Goal: Task Accomplishment & Management: Use online tool/utility

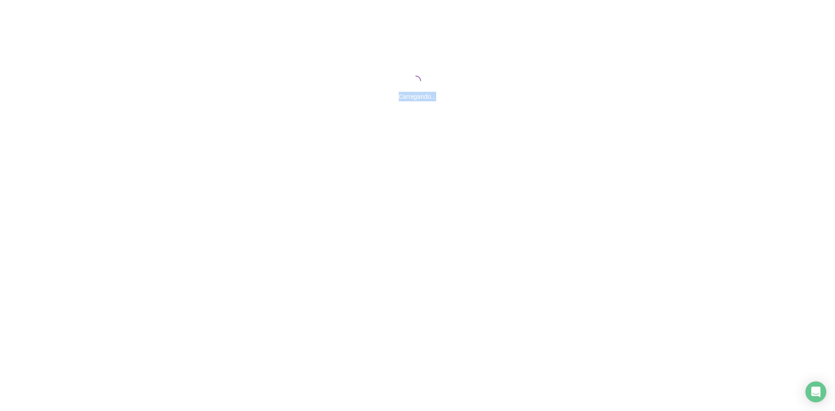
click at [371, 94] on div "Carregando..." at bounding box center [417, 94] width 835 height 14
click at [435, 93] on div "Carregando..." at bounding box center [417, 94] width 835 height 14
click at [405, 104] on div "Carregando..." at bounding box center [417, 87] width 835 height 174
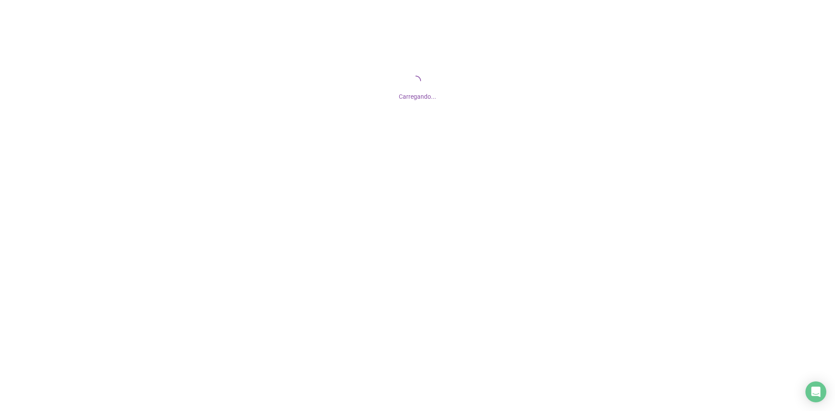
click at [477, 154] on div "Carregando..." at bounding box center [417, 87] width 835 height 174
drag, startPoint x: 390, startPoint y: 100, endPoint x: 523, endPoint y: 107, distance: 133.7
click at [502, 100] on div "Carregando..." at bounding box center [417, 94] width 835 height 14
click at [425, 100] on span "Carregando..." at bounding box center [417, 96] width 37 height 7
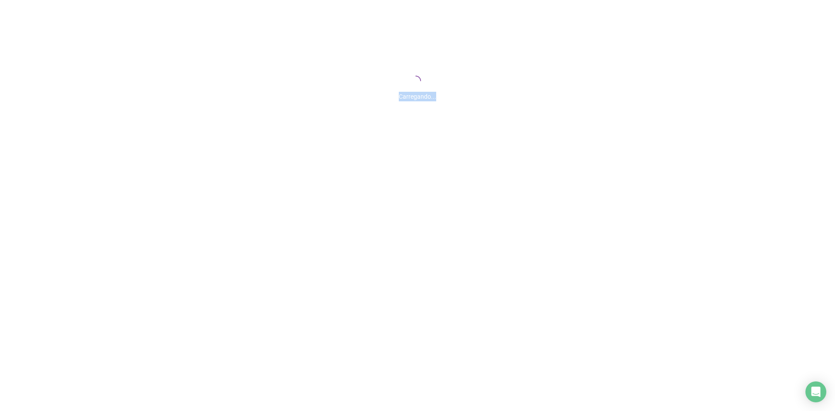
click at [425, 100] on span "Carregando..." at bounding box center [417, 96] width 37 height 7
click at [481, 112] on div "Carregando..." at bounding box center [417, 87] width 835 height 174
drag, startPoint x: 442, startPoint y: 97, endPoint x: 431, endPoint y: 98, distance: 10.5
click at [431, 98] on div "Carregando..." at bounding box center [417, 94] width 835 height 14
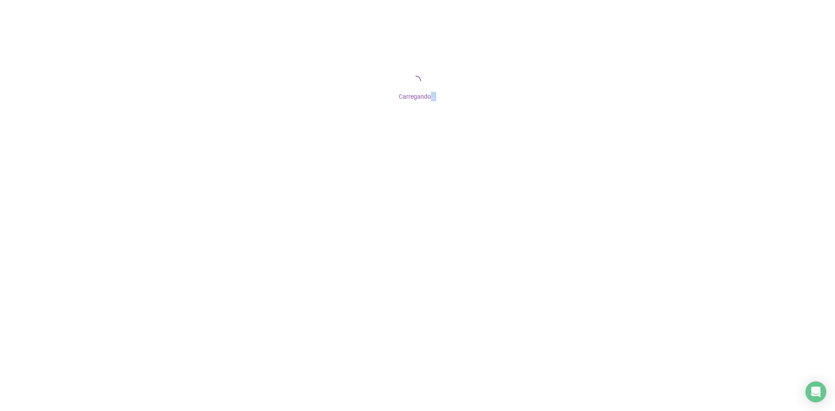
click at [437, 96] on div "Carregando..." at bounding box center [417, 94] width 835 height 14
click at [432, 97] on span "Carregando..." at bounding box center [417, 96] width 37 height 7
click at [433, 100] on span "Carregando..." at bounding box center [417, 96] width 37 height 7
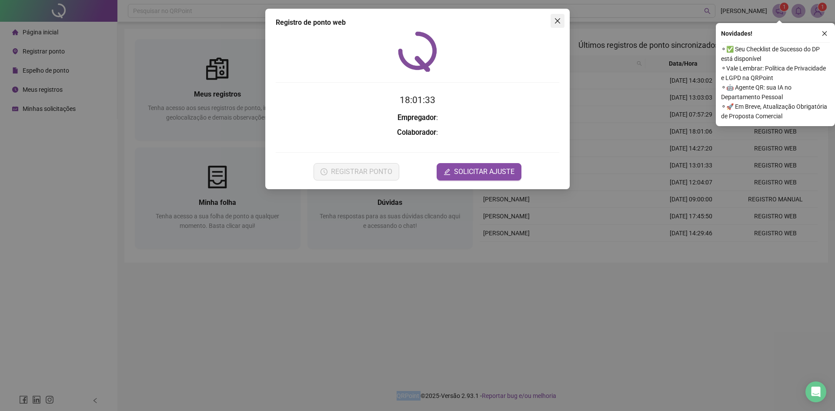
click at [558, 21] on icon "close" at bounding box center [557, 20] width 5 height 5
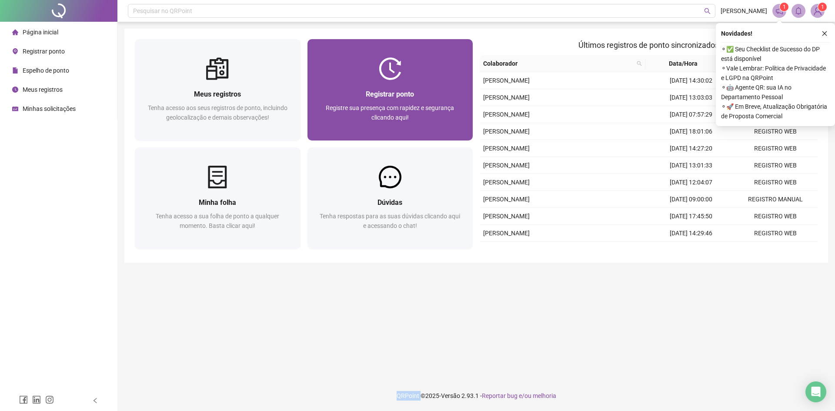
click at [396, 89] on div "Registrar ponto" at bounding box center [390, 94] width 145 height 11
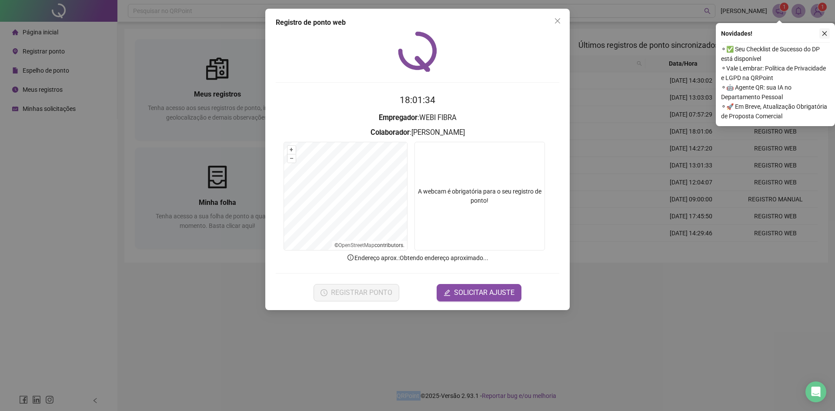
click at [830, 31] on button "button" at bounding box center [824, 33] width 10 height 10
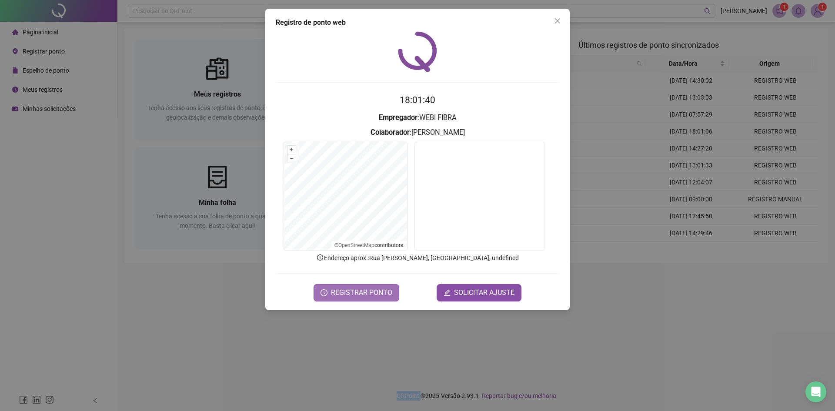
click at [376, 288] on span "REGISTRAR PONTO" at bounding box center [361, 293] width 61 height 10
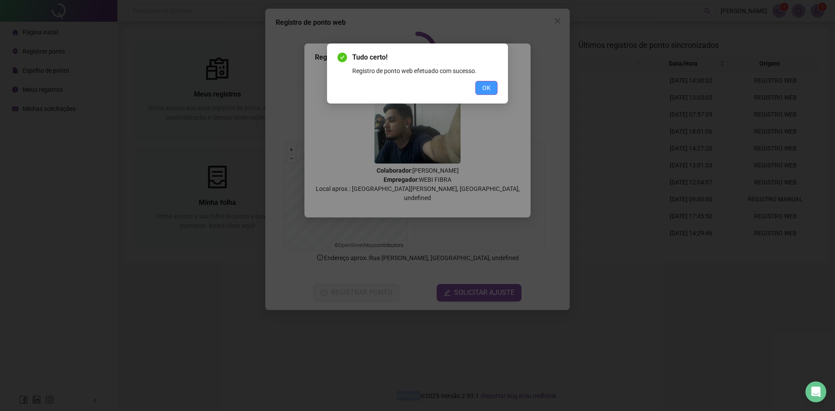
click at [492, 84] on button "OK" at bounding box center [486, 88] width 22 height 14
